Goal: Task Accomplishment & Management: Complete application form

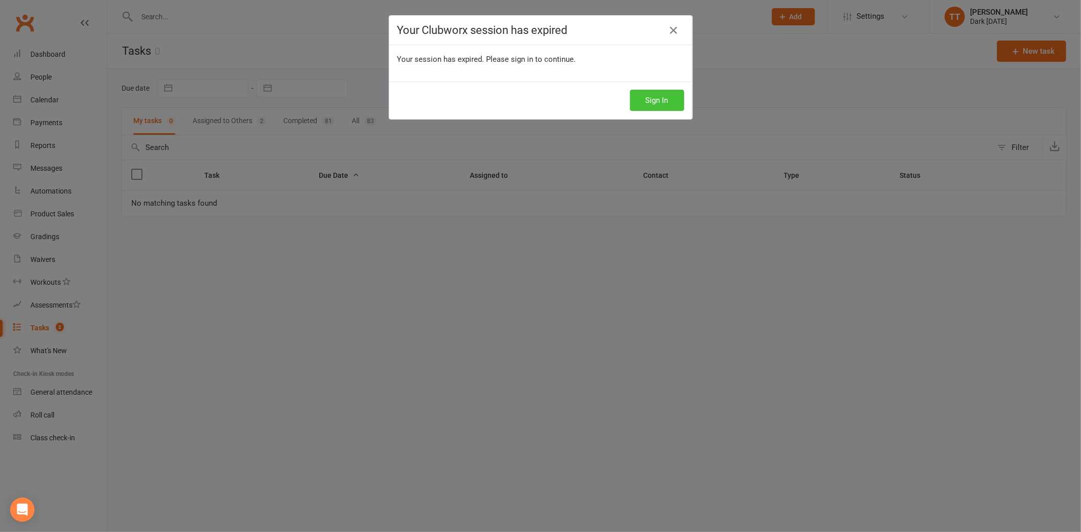
click at [654, 101] on button "Sign In" at bounding box center [657, 100] width 54 height 21
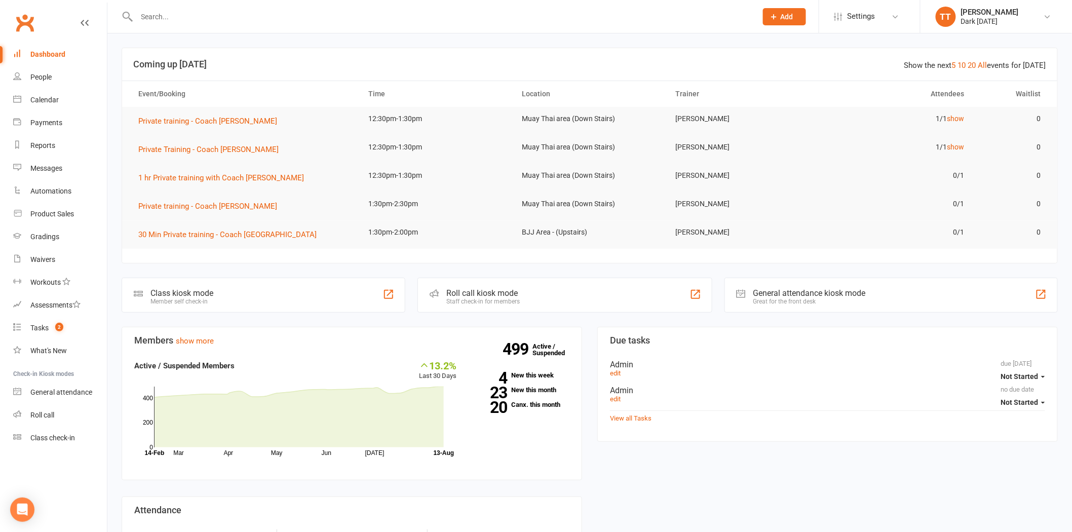
click at [182, 21] on input "text" at bounding box center [442, 17] width 616 height 14
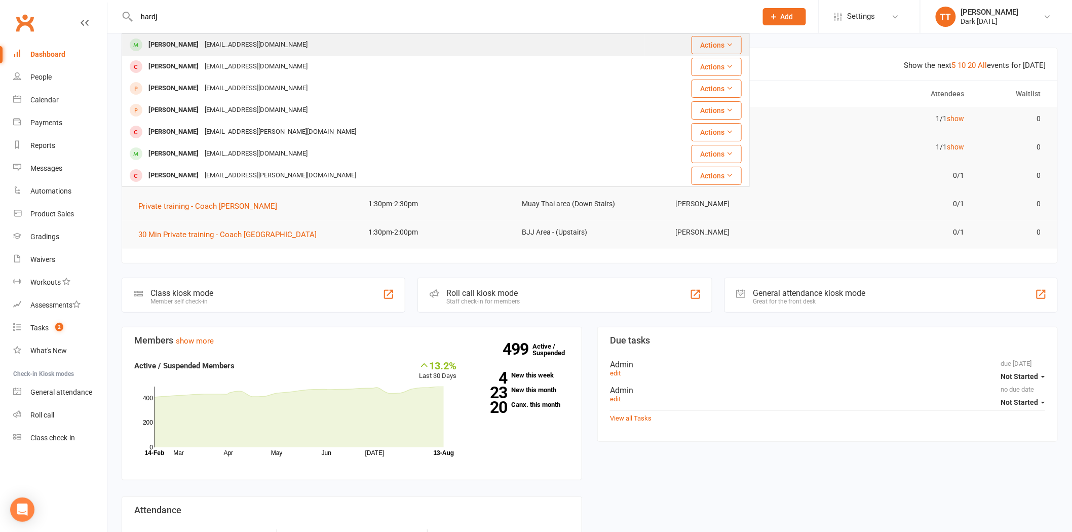
type input "hardj"
click at [184, 47] on div "Andhika Hardjanto" at bounding box center [173, 45] width 56 height 15
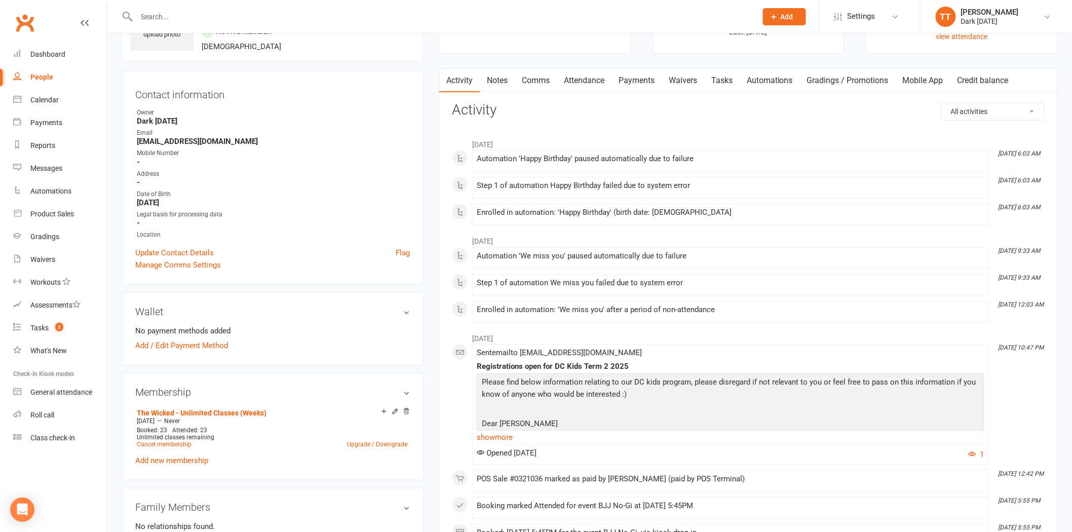
scroll to position [225, 0]
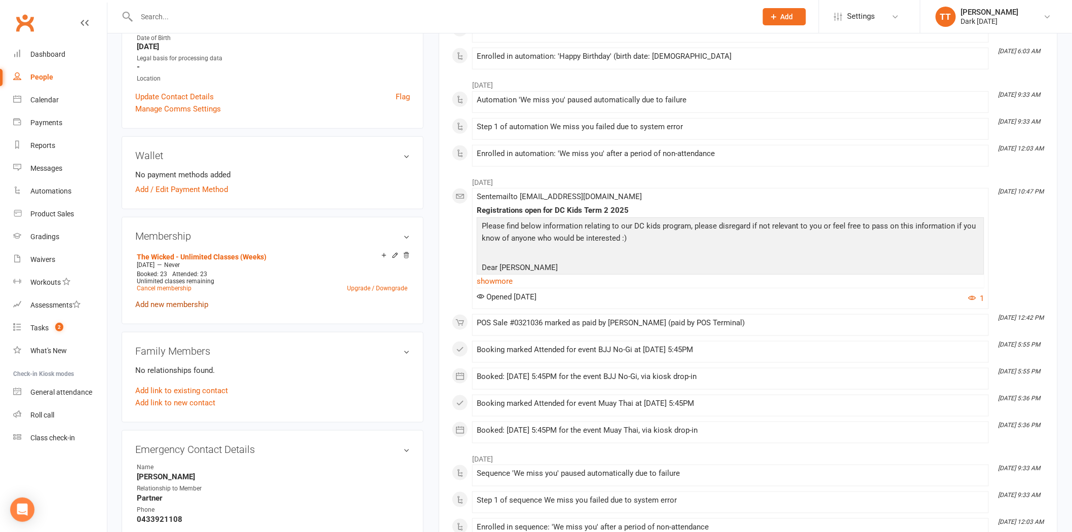
click at [155, 306] on link "Add new membership" at bounding box center [171, 304] width 73 height 9
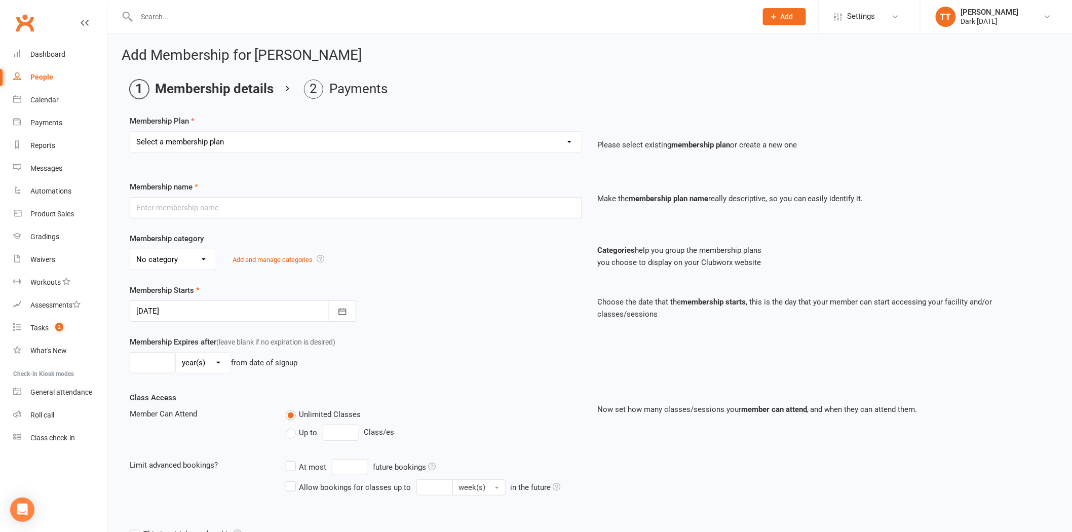
click at [242, 147] on select "Select a membership plan Redzone Knife Defence Workshop Casual Membership Casua…" at bounding box center [356, 142] width 452 height 20
select select "24"
click at [130, 132] on select "Select a membership plan Redzone Knife Defence Workshop Casual Membership Casua…" at bounding box center [356, 142] width 452 height 20
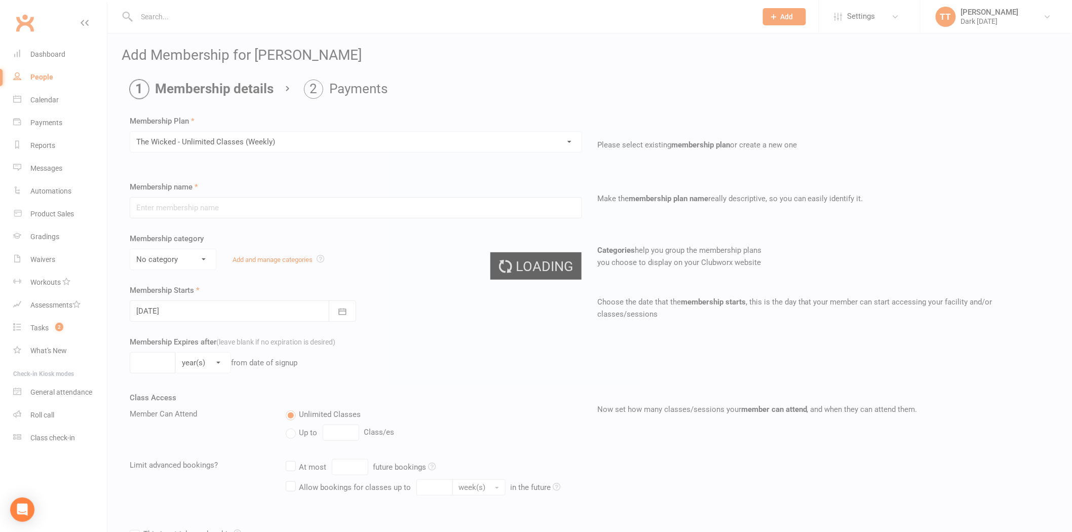
type input "The Wicked - Unlimited Classes (Weekly)"
select select "1"
type input "0"
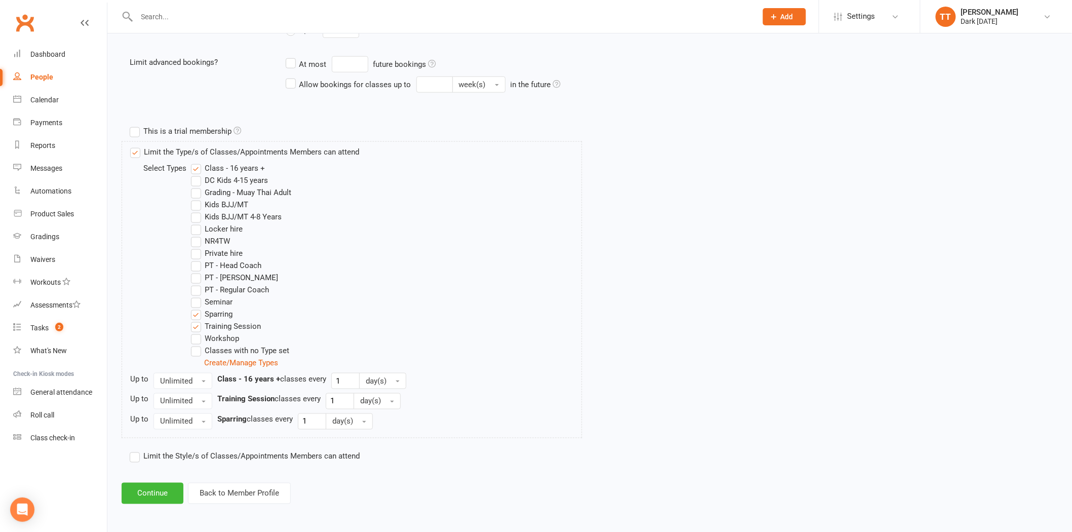
scroll to position [404, 0]
click at [155, 490] on button "Continue" at bounding box center [153, 492] width 62 height 21
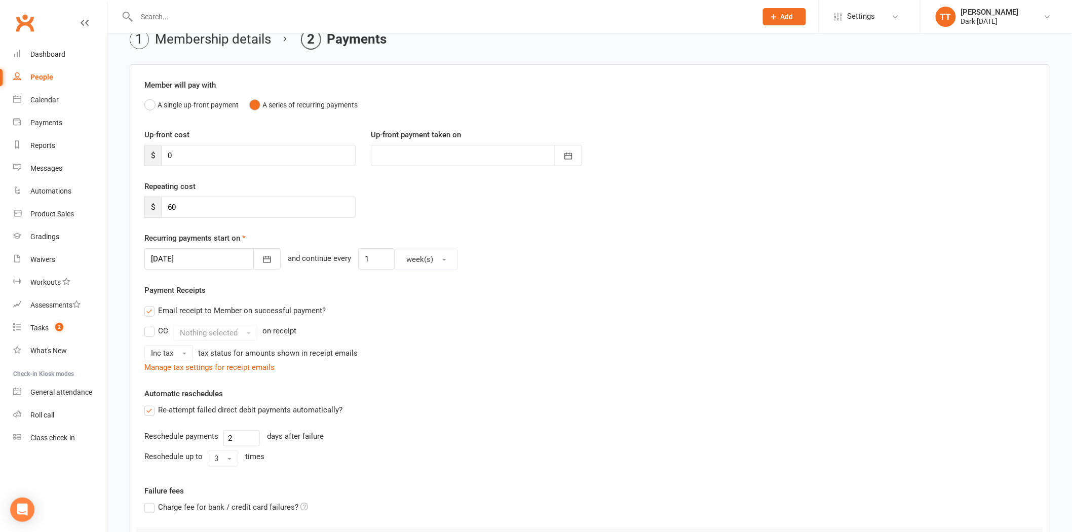
scroll to position [0, 0]
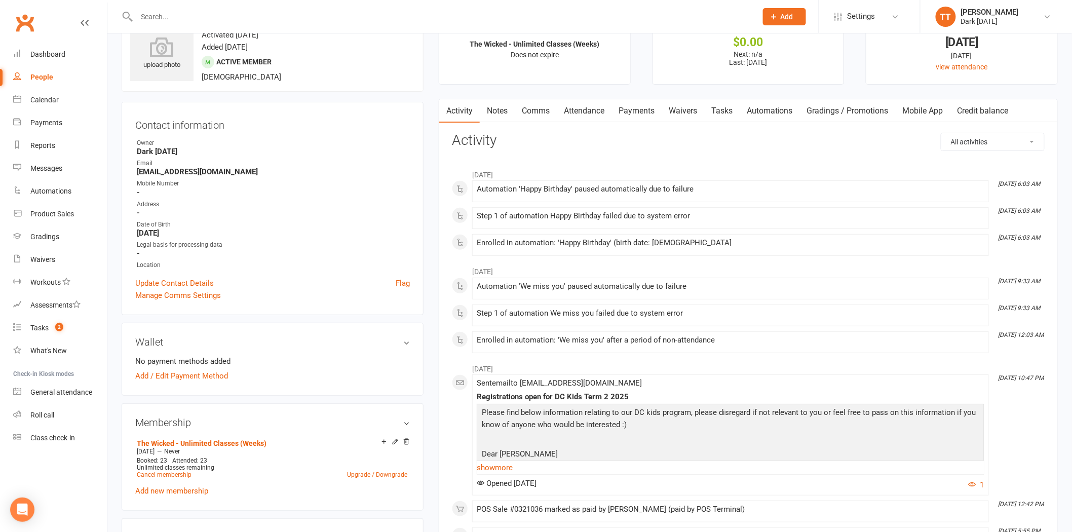
scroll to position [56, 0]
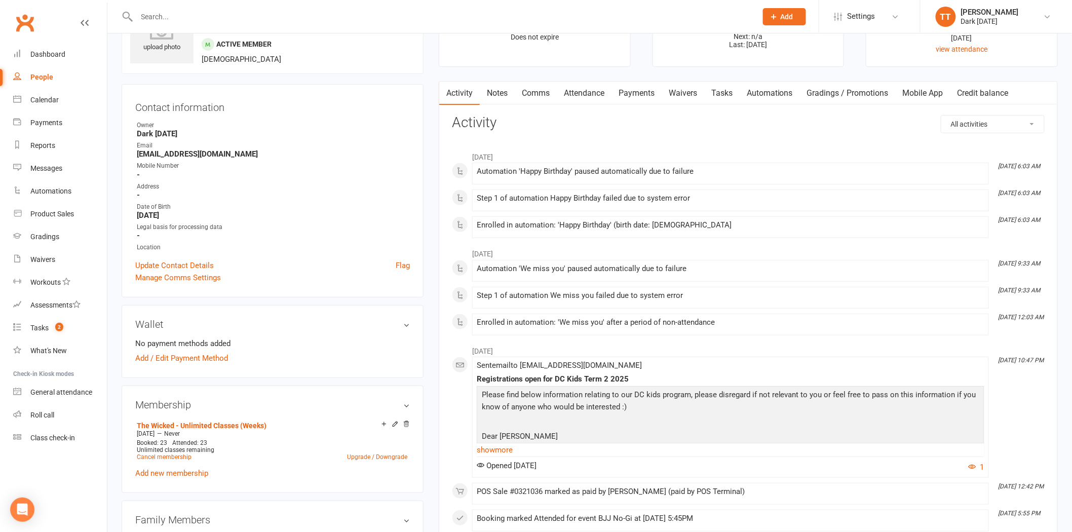
click at [185, 473] on link "Add new membership" at bounding box center [171, 473] width 73 height 9
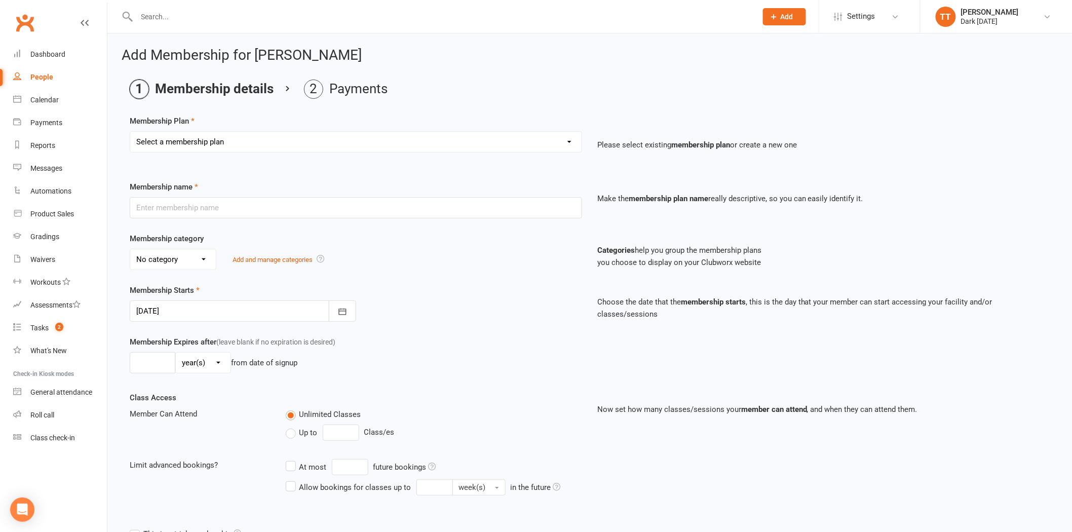
click at [184, 137] on select "Select a membership plan Redzone Knife Defence Workshop Casual Membership Casua…" at bounding box center [356, 142] width 452 height 20
select select "24"
click at [130, 132] on select "Select a membership plan Redzone Knife Defence Workshop Casual Membership Casua…" at bounding box center [356, 142] width 452 height 20
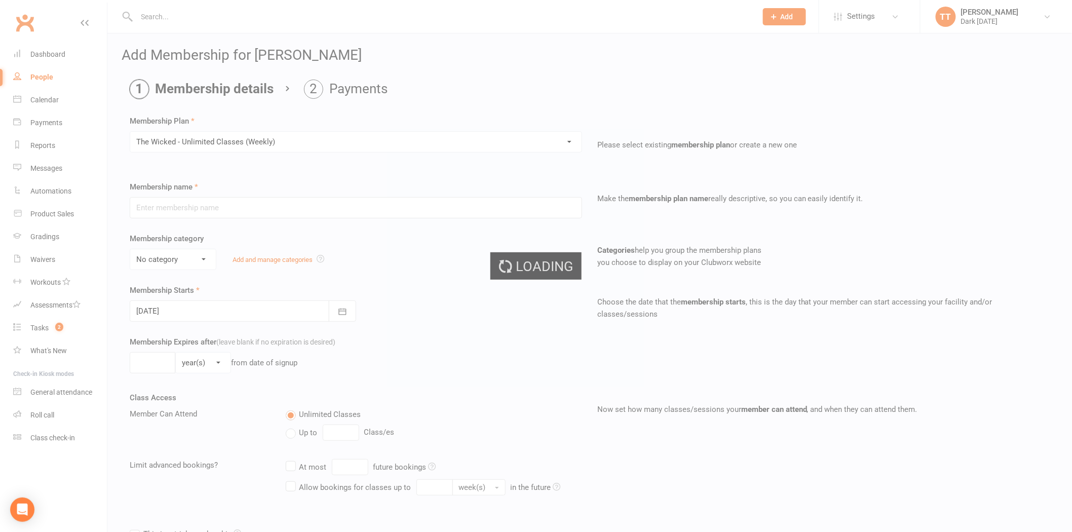
type input "The Wicked - Unlimited Classes (Weekly)"
select select "1"
type input "0"
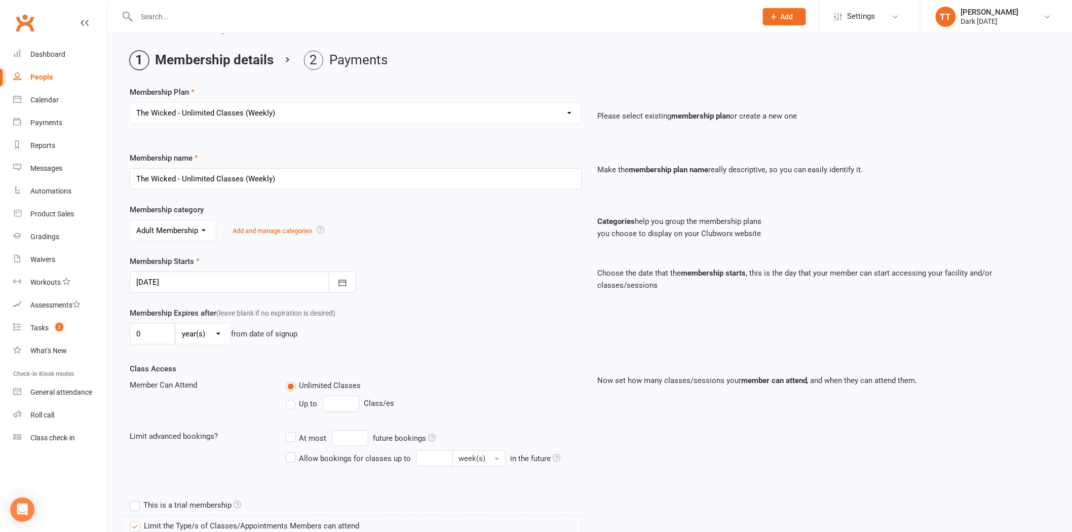
scroll to position [56, 0]
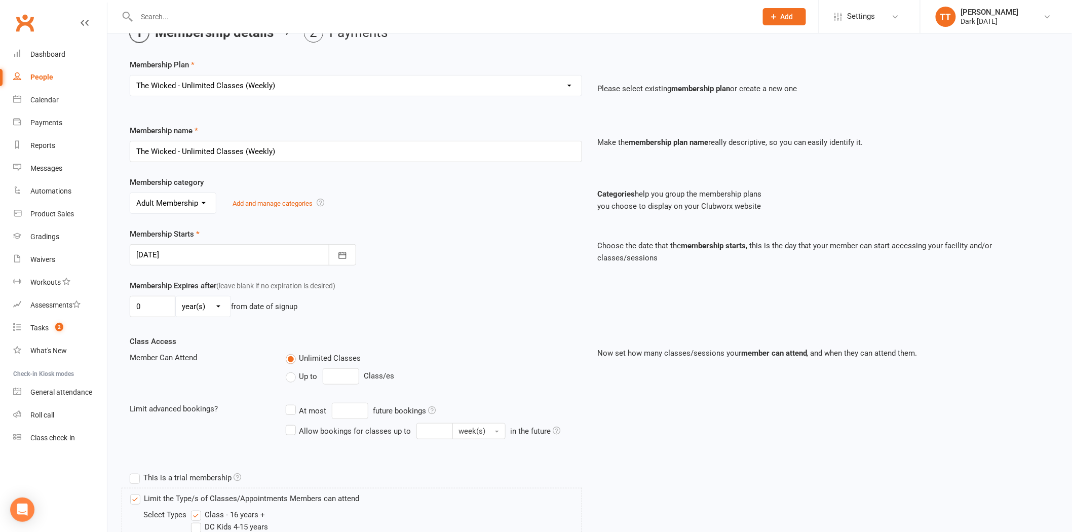
click at [197, 311] on select "day(s) week(s) month(s) year(s)" at bounding box center [203, 306] width 55 height 20
select select "1"
click at [176, 296] on select "day(s) week(s) month(s) year(s)" at bounding box center [203, 306] width 55 height 20
click at [154, 307] on input "0" at bounding box center [153, 306] width 46 height 21
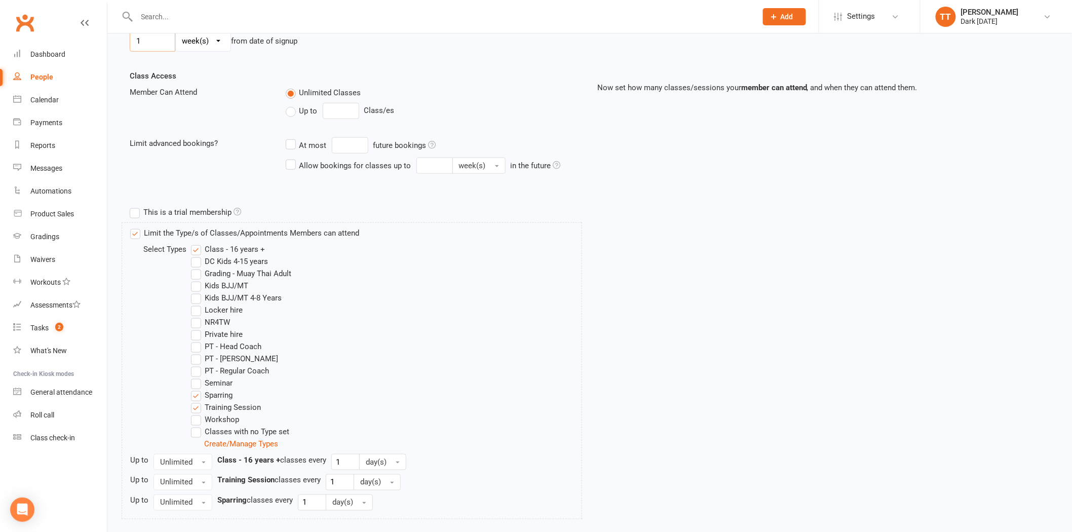
scroll to position [404, 0]
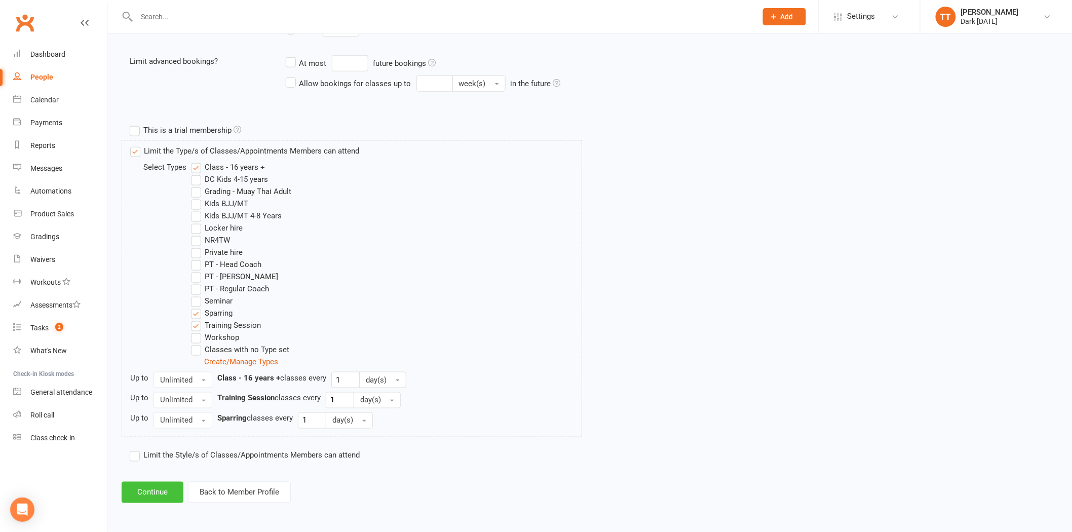
type input "1"
click at [145, 495] on button "Continue" at bounding box center [153, 492] width 62 height 21
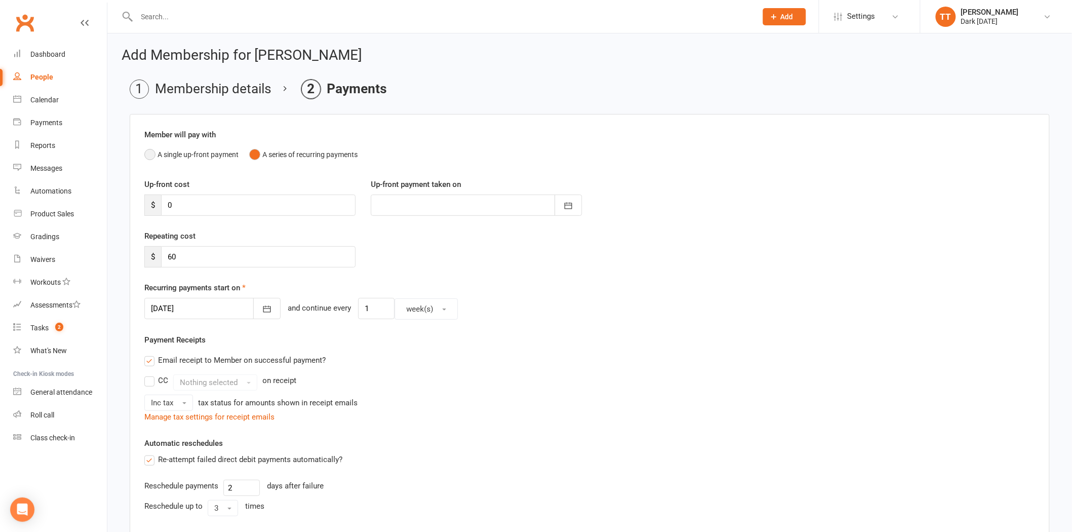
click at [148, 158] on button "A single up-front payment" at bounding box center [191, 154] width 94 height 19
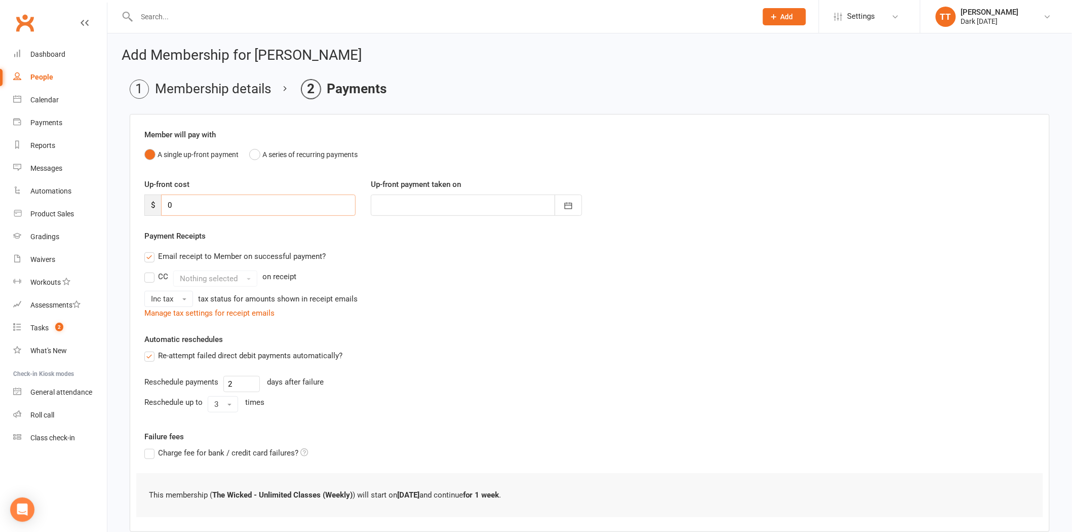
click at [255, 208] on input "0" at bounding box center [258, 205] width 195 height 21
type input "6"
type input "13 Aug 2025"
type input "60"
click at [572, 206] on icon "button" at bounding box center [569, 206] width 8 height 7
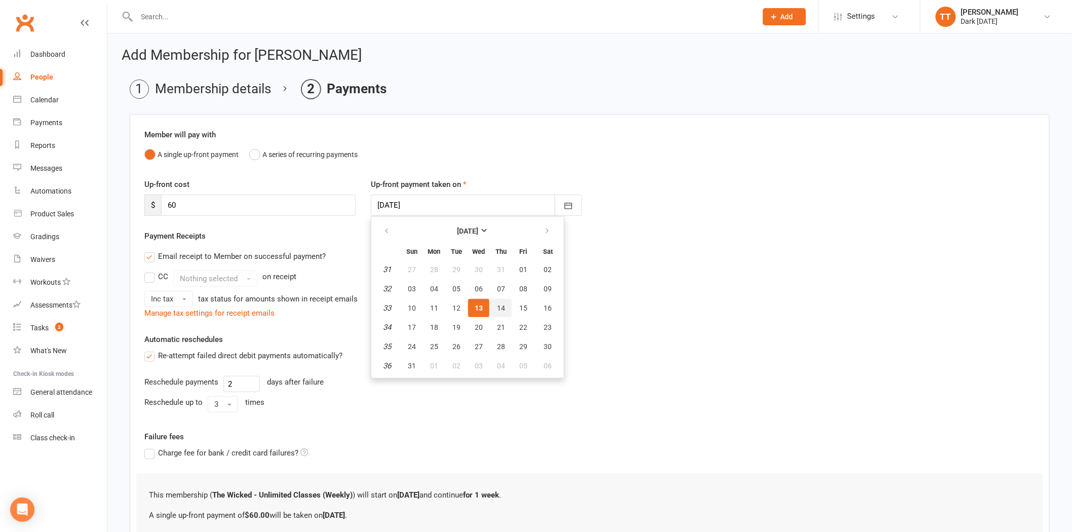
click at [497, 304] on span "14" at bounding box center [501, 308] width 8 height 8
type input "14 Aug 2025"
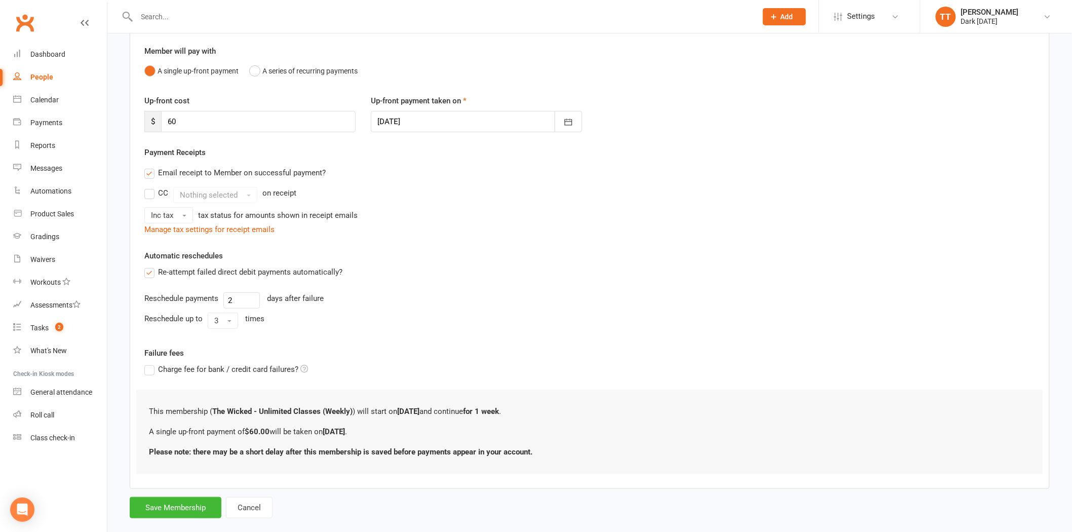
scroll to position [101, 0]
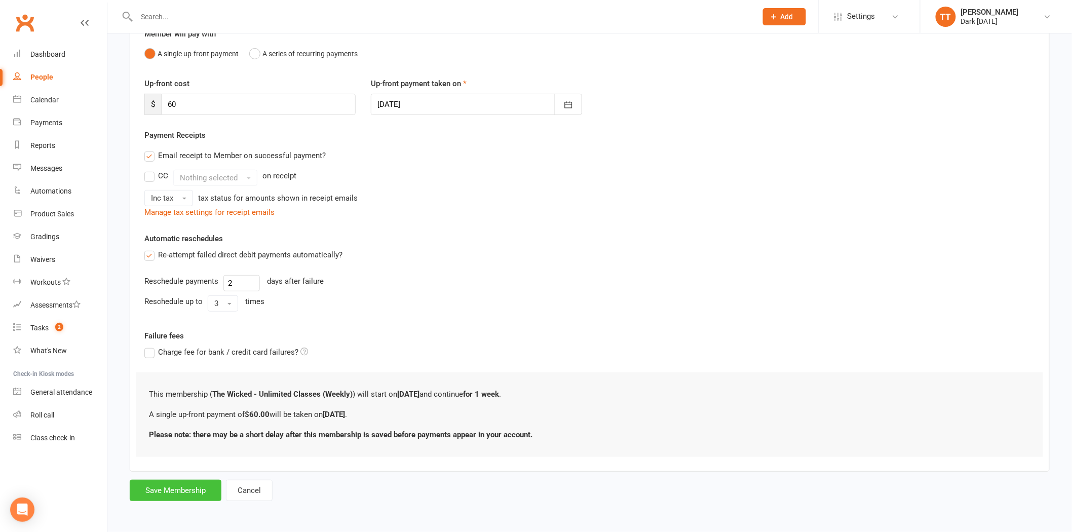
click at [174, 487] on button "Save Membership" at bounding box center [176, 490] width 92 height 21
